Goal: Information Seeking & Learning: Learn about a topic

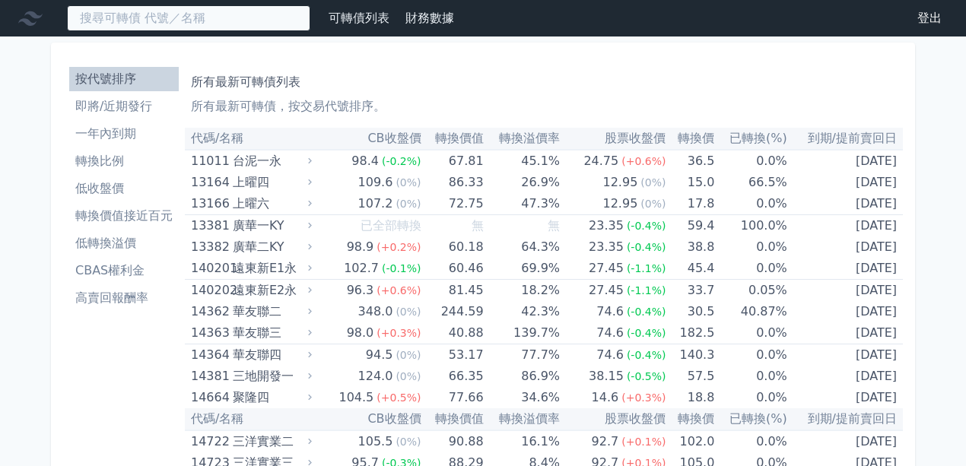
click at [289, 28] on input at bounding box center [188, 18] width 243 height 26
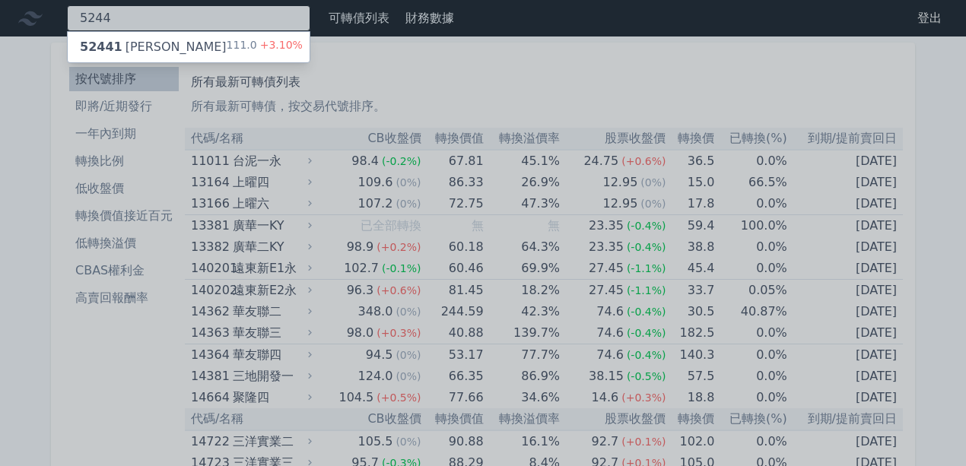
type input "5244"
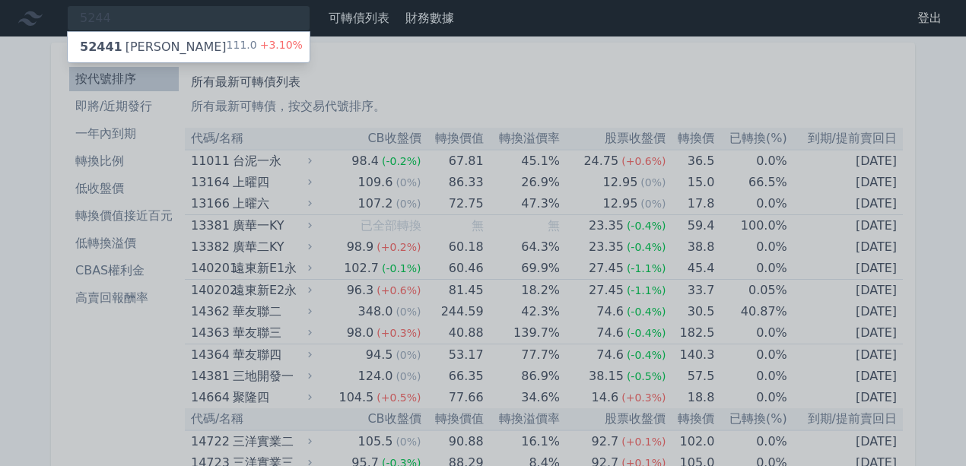
click at [270, 36] on div "52441 [PERSON_NAME]一 111.0 +3.10%" at bounding box center [189, 47] width 242 height 30
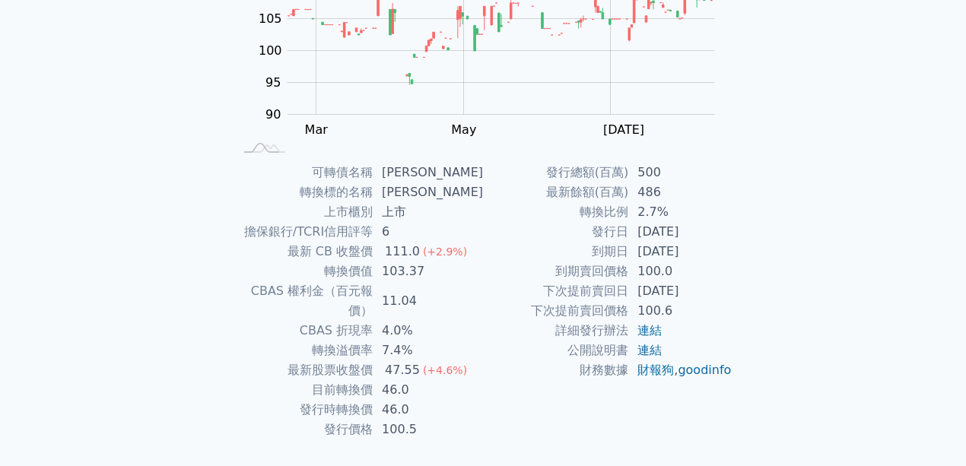
scroll to position [238, 0]
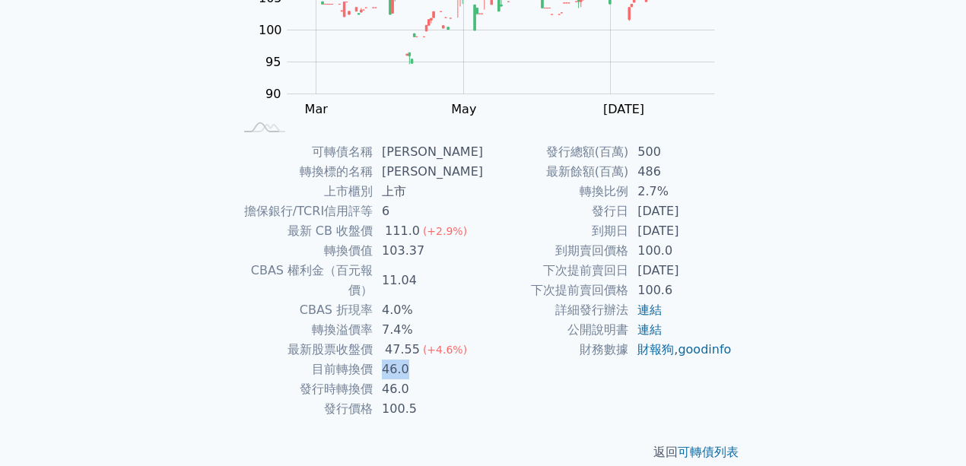
drag, startPoint x: 387, startPoint y: 347, endPoint x: 424, endPoint y: 348, distance: 36.5
click at [424, 360] on td "46.0" at bounding box center [428, 370] width 110 height 20
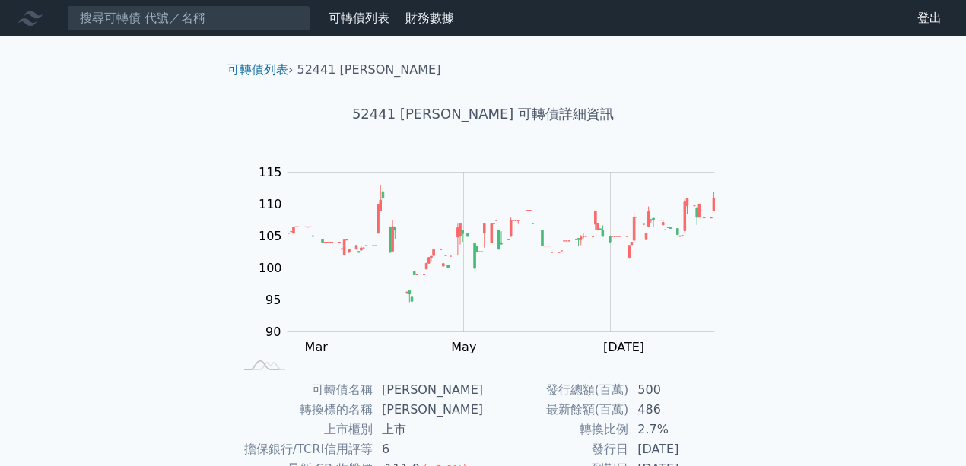
scroll to position [0, 0]
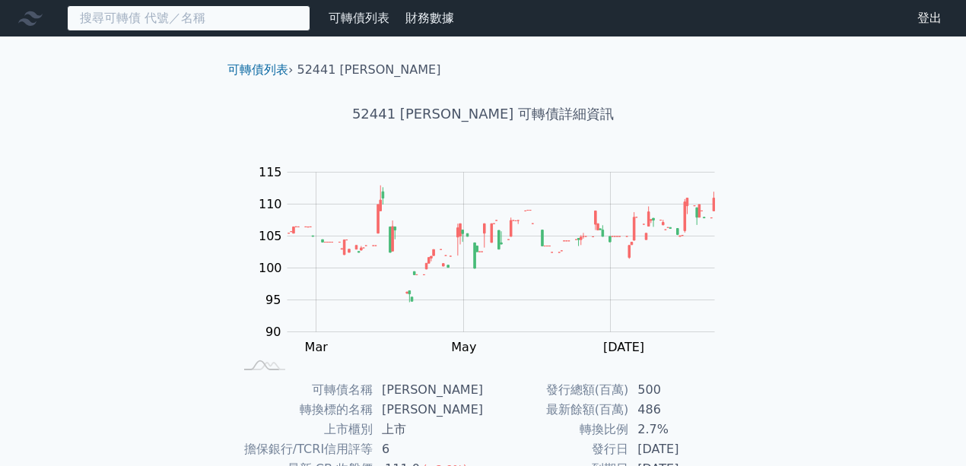
click at [284, 24] on input at bounding box center [188, 18] width 243 height 26
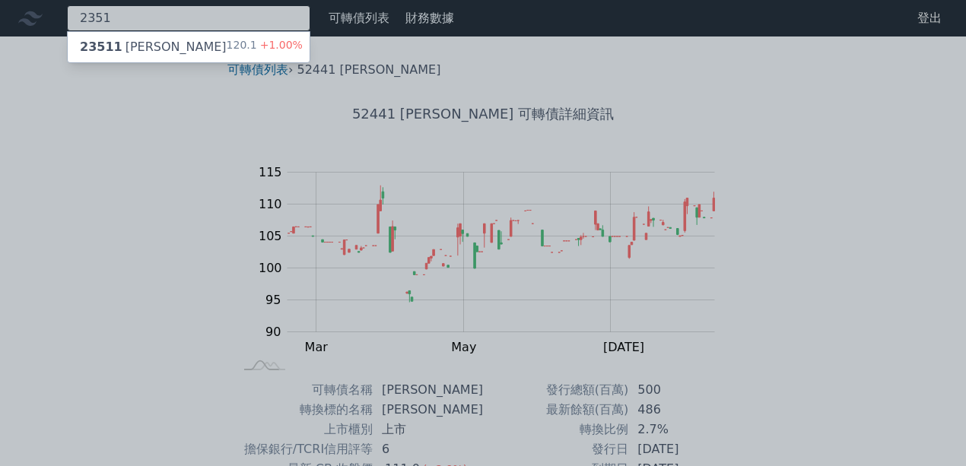
type input "2351"
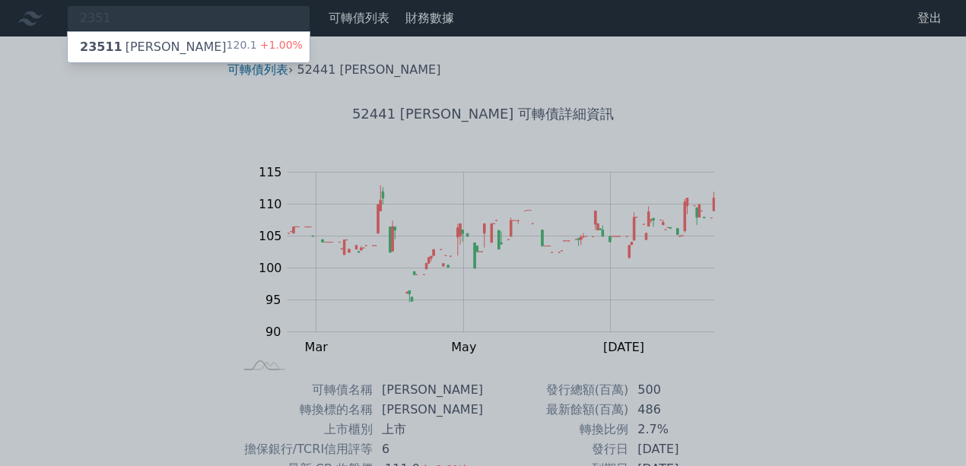
click at [286, 40] on span "+1.00%" at bounding box center [280, 45] width 46 height 12
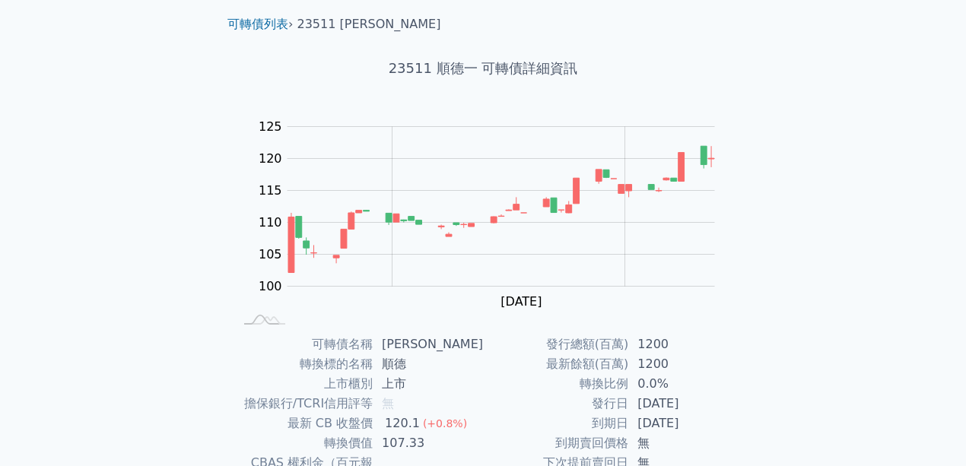
scroll to position [35, 0]
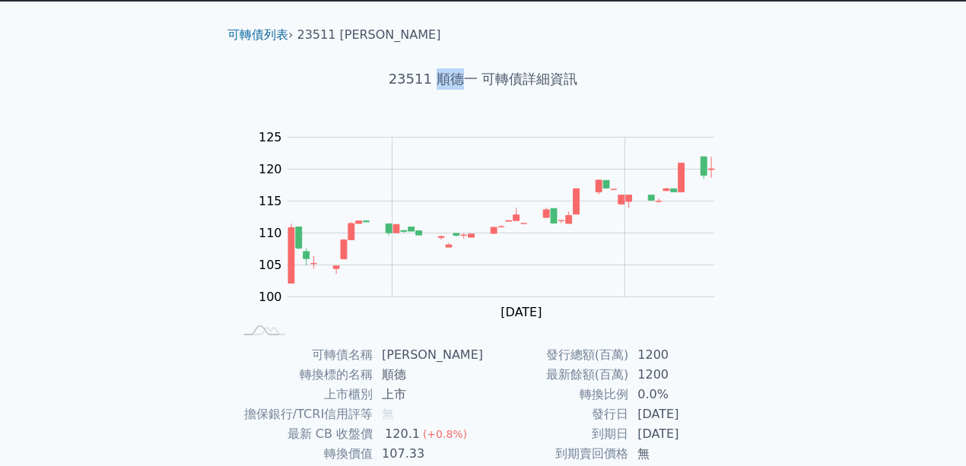
drag, startPoint x: 448, startPoint y: 78, endPoint x: 462, endPoint y: 80, distance: 13.9
click at [462, 80] on h1 "23511 順德一 可轉債詳細資訊" at bounding box center [482, 78] width 535 height 21
